Goal: Find specific page/section: Find specific page/section

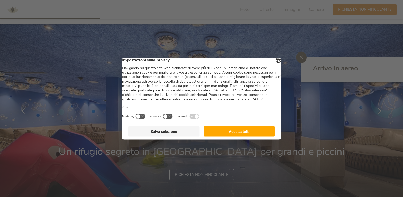
scroll to position [336, 0]
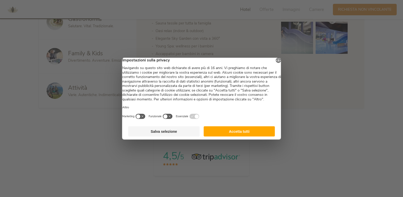
click at [245, 136] on button "Accetta tutti" at bounding box center [239, 131] width 71 height 10
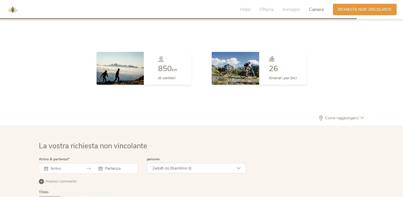
scroll to position [1305, 0]
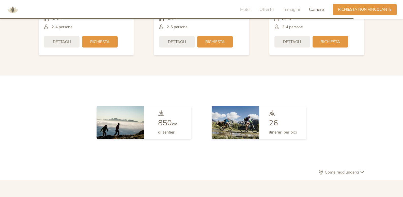
click at [345, 172] on span "Come raggiungerci" at bounding box center [342, 172] width 37 height 4
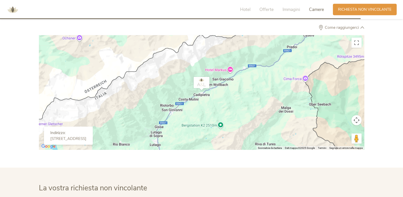
scroll to position [1427, 0]
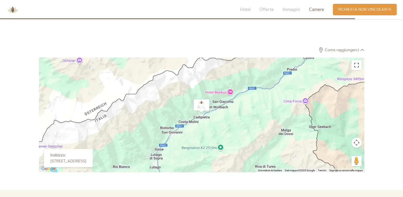
click at [355, 66] on button "Attiva/disattiva vista schermo intero" at bounding box center [357, 65] width 10 height 10
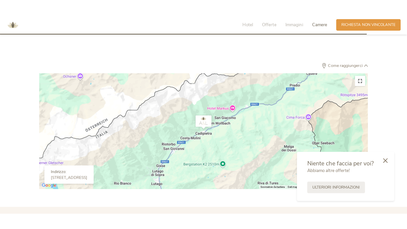
scroll to position [1459, 0]
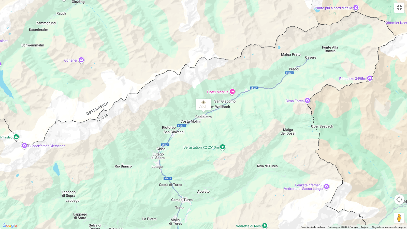
drag, startPoint x: 255, startPoint y: 105, endPoint x: 210, endPoint y: 160, distance: 70.8
click at [209, 161] on div at bounding box center [203, 114] width 407 height 229
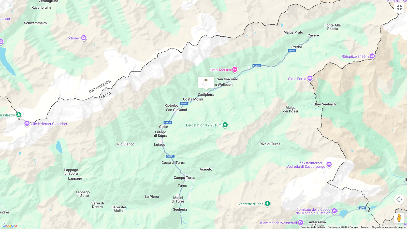
drag, startPoint x: 259, startPoint y: 170, endPoint x: 263, endPoint y: 145, distance: 25.3
click at [263, 145] on div at bounding box center [203, 114] width 407 height 229
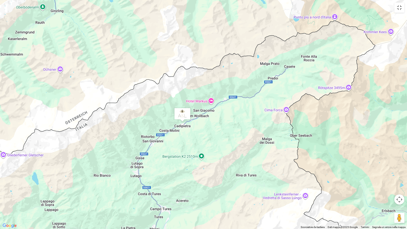
drag, startPoint x: 235, startPoint y: 160, endPoint x: 208, endPoint y: 199, distance: 47.6
click at [208, 196] on div at bounding box center [203, 114] width 407 height 229
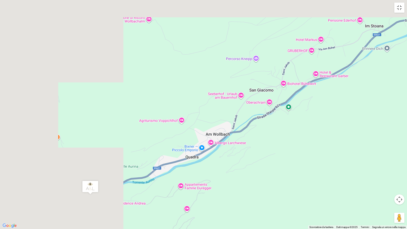
drag, startPoint x: 158, startPoint y: 112, endPoint x: 299, endPoint y: 193, distance: 162.4
click at [299, 193] on div at bounding box center [203, 114] width 407 height 229
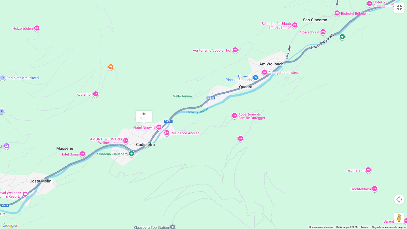
drag, startPoint x: 354, startPoint y: 99, endPoint x: 407, endPoint y: 29, distance: 87.0
click at [403, 29] on div at bounding box center [203, 114] width 407 height 229
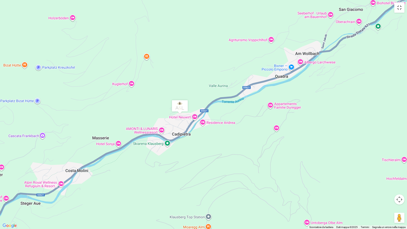
drag, startPoint x: 157, startPoint y: 174, endPoint x: 193, endPoint y: 163, distance: 37.0
click at [193, 163] on div at bounding box center [203, 114] width 407 height 229
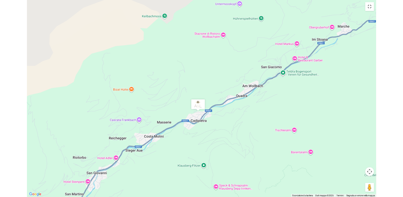
scroll to position [1427, 0]
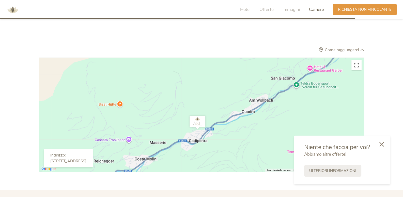
drag, startPoint x: 383, startPoint y: 145, endPoint x: 311, endPoint y: 122, distance: 76.0
click at [381, 143] on icon at bounding box center [382, 144] width 5 height 5
